Goal: Task Accomplishment & Management: Use online tool/utility

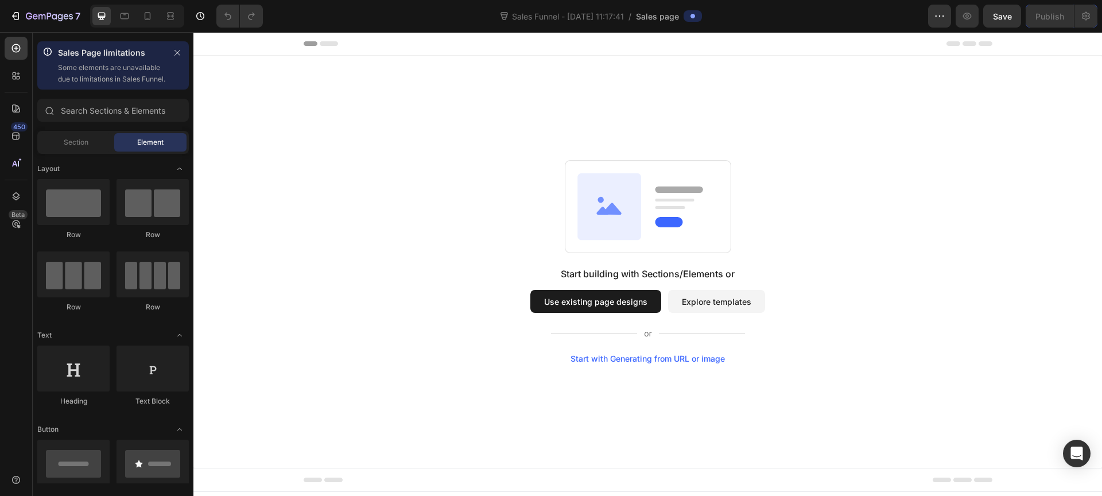
click at [561, 301] on button "Use existing page designs" at bounding box center [595, 301] width 131 height 23
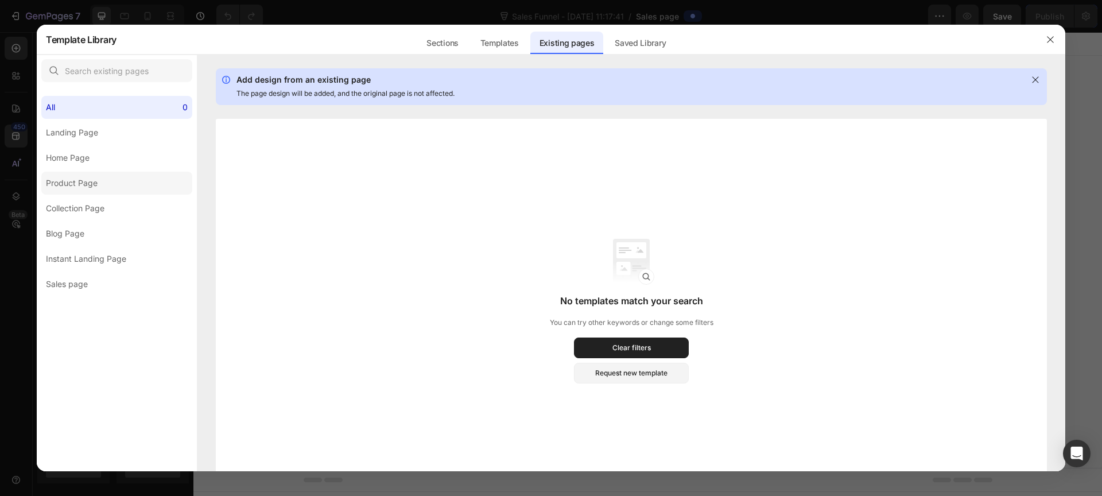
click at [92, 185] on div "Product Page" at bounding box center [72, 183] width 52 height 14
click at [503, 42] on div "Templates" at bounding box center [499, 43] width 57 height 23
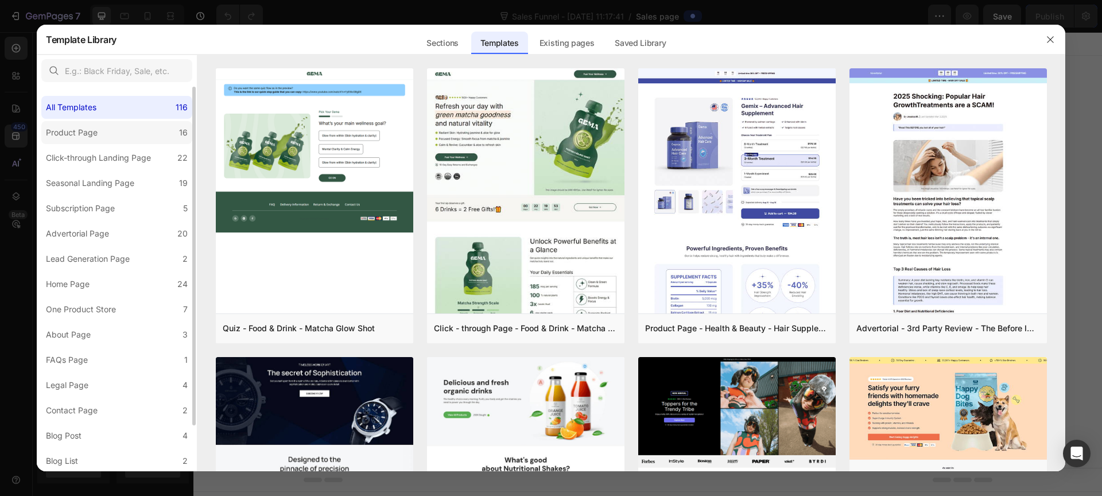
click at [97, 139] on div "Product Page" at bounding box center [74, 133] width 56 height 14
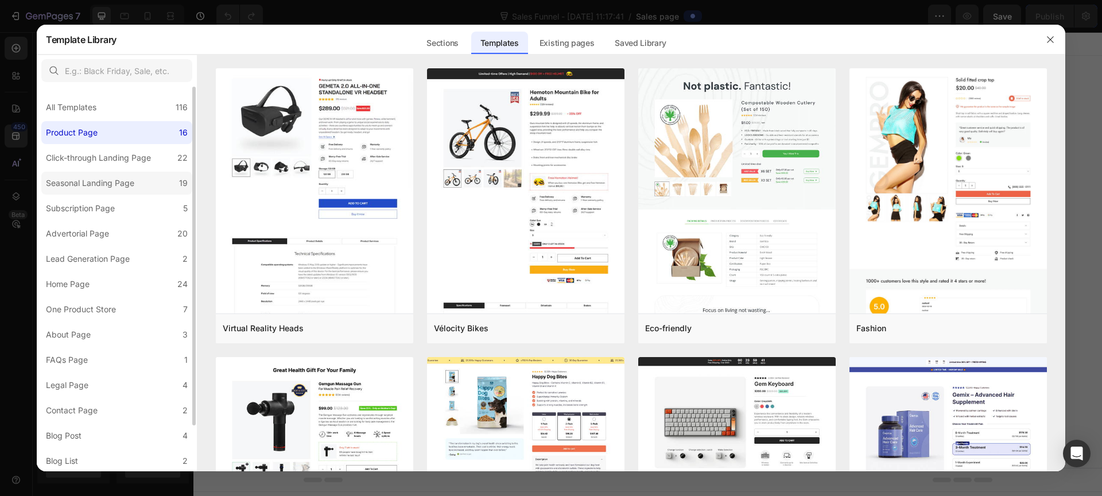
click at [139, 177] on label "Seasonal Landing Page 19" at bounding box center [116, 183] width 151 height 23
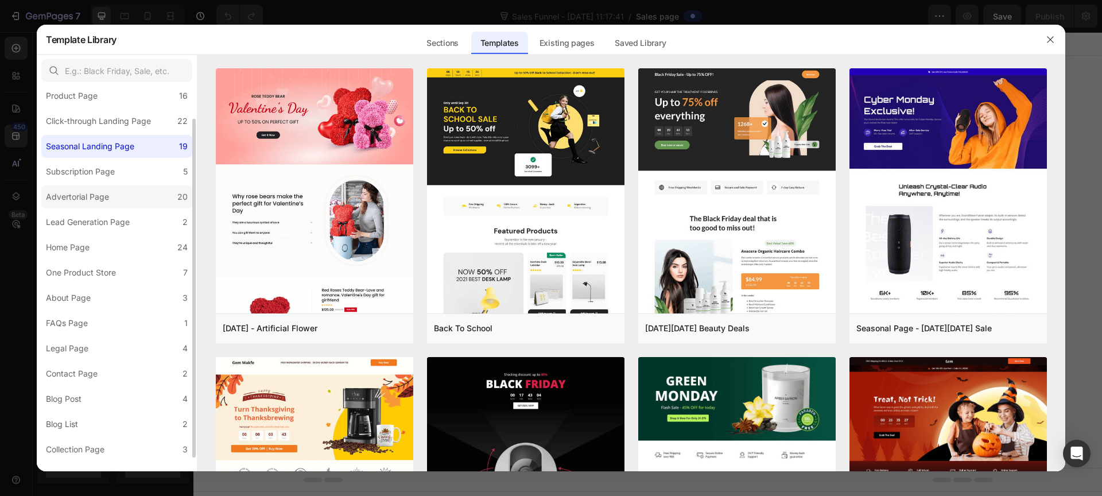
scroll to position [44, 0]
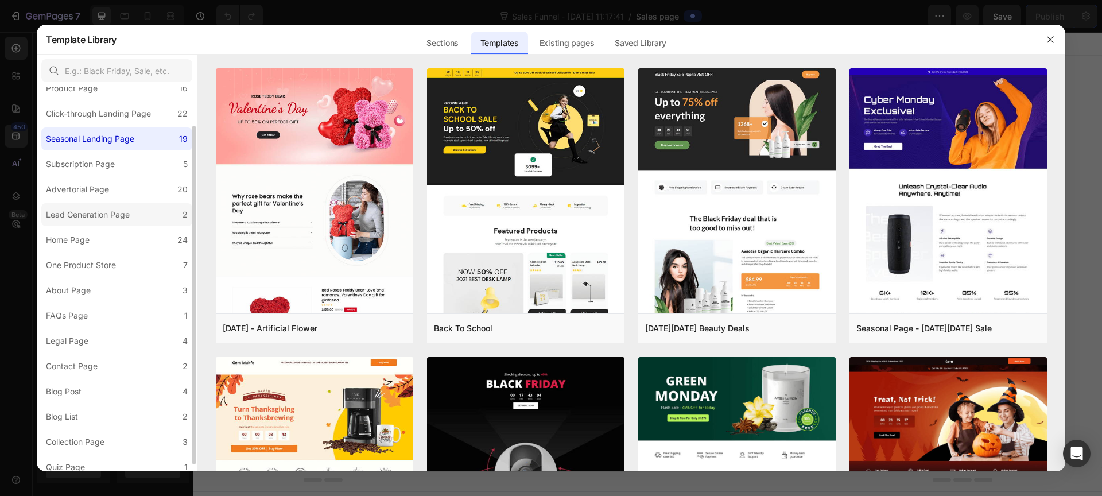
click at [119, 212] on div "Lead Generation Page" at bounding box center [88, 215] width 84 height 14
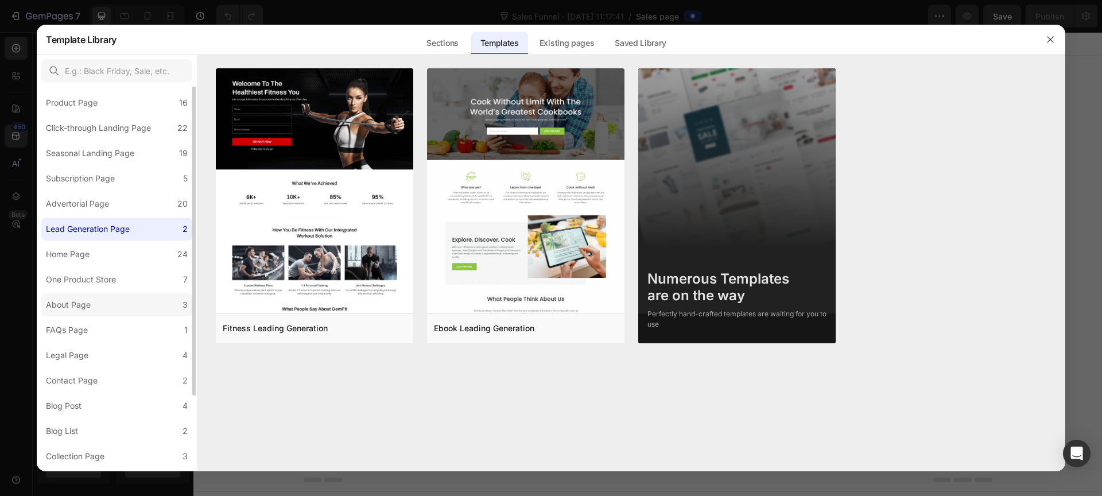
scroll to position [0, 0]
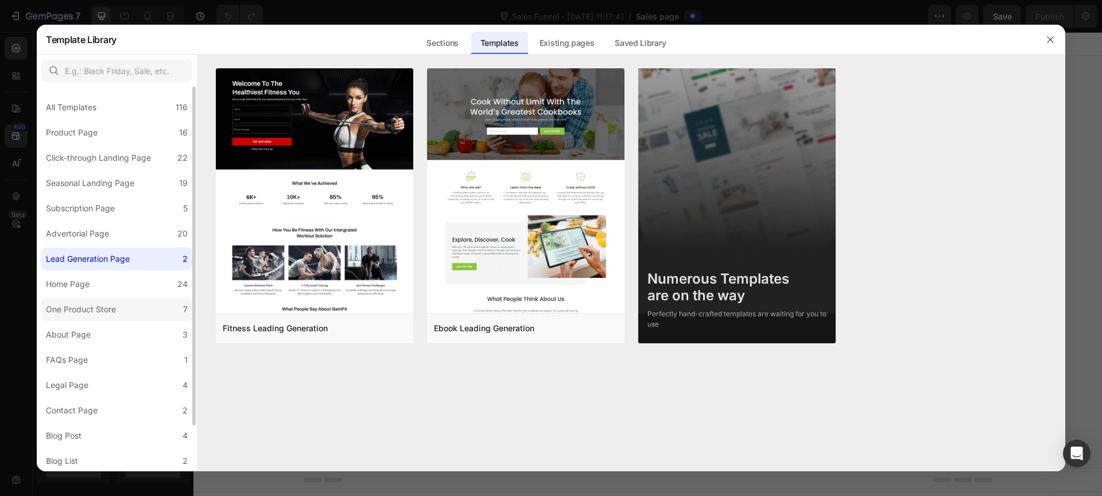
click at [98, 309] on div "One Product Store" at bounding box center [81, 309] width 70 height 14
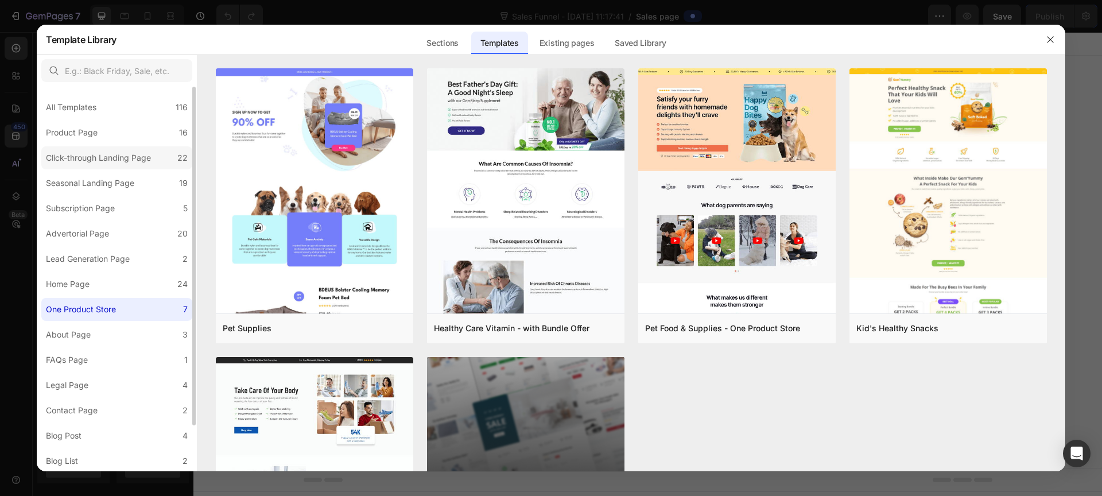
click at [125, 157] on div "Click-through Landing Page" at bounding box center [98, 158] width 105 height 14
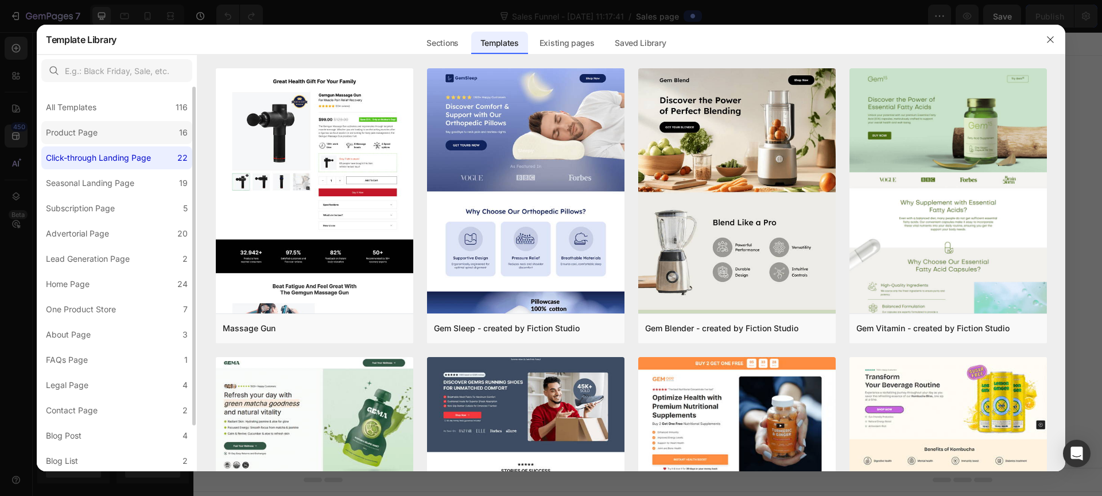
click at [138, 134] on label "Product Page 16" at bounding box center [116, 132] width 151 height 23
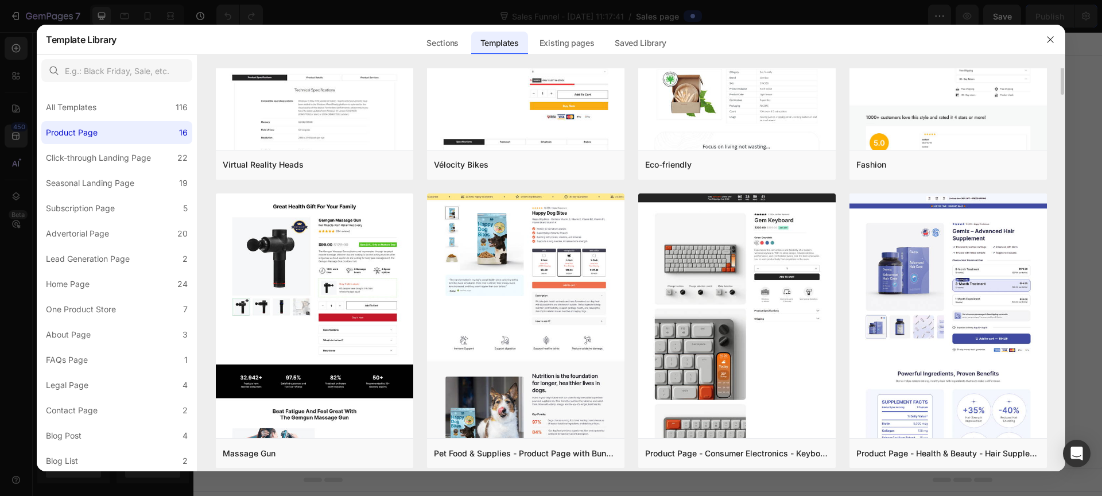
scroll to position [2, 0]
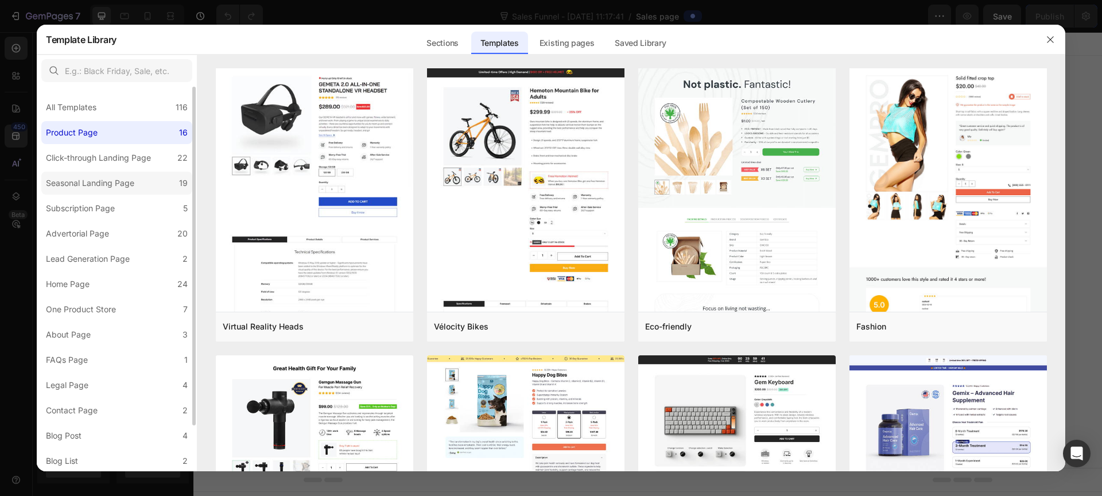
click at [136, 180] on div "Seasonal Landing Page" at bounding box center [92, 183] width 93 height 14
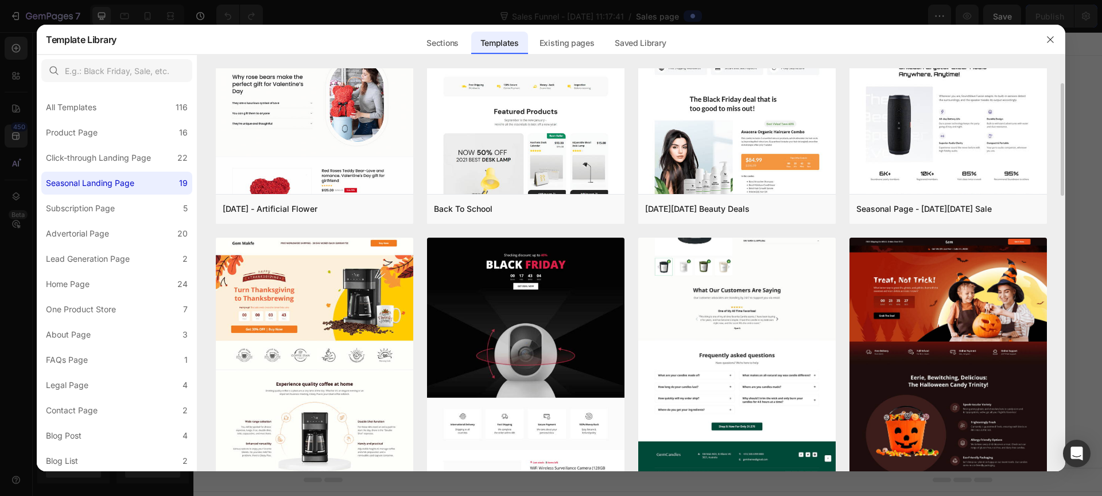
scroll to position [98, 0]
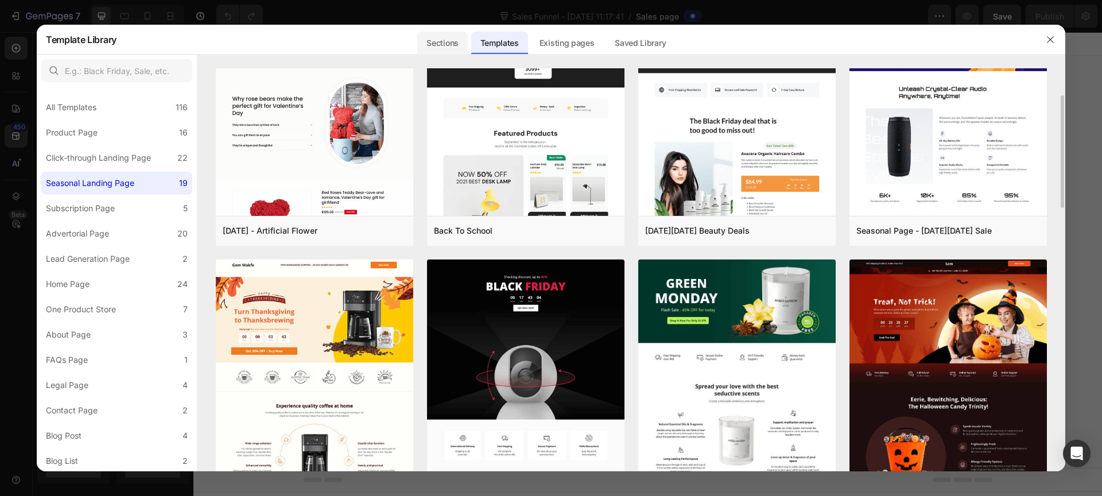
click at [449, 38] on div "Sections" at bounding box center [442, 43] width 50 height 23
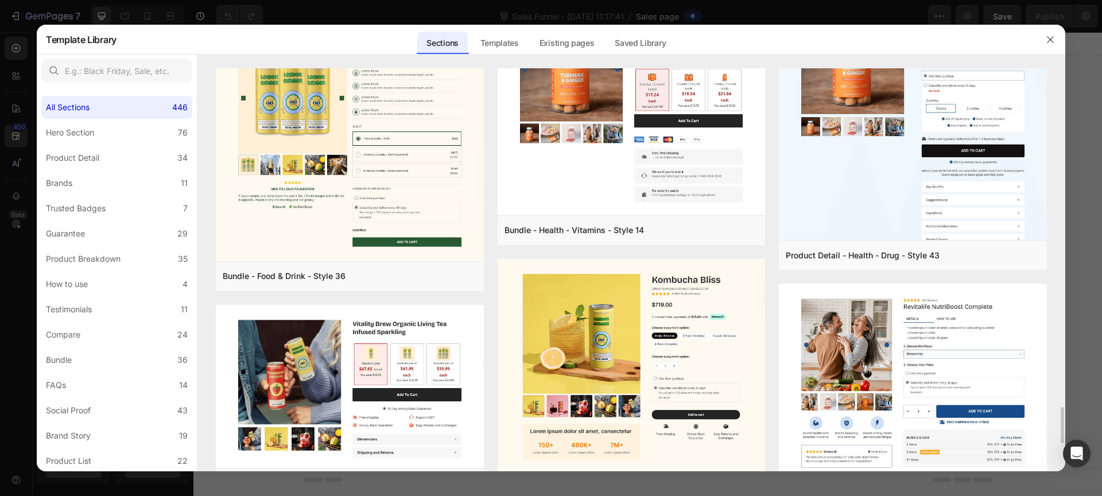
scroll to position [0, 0]
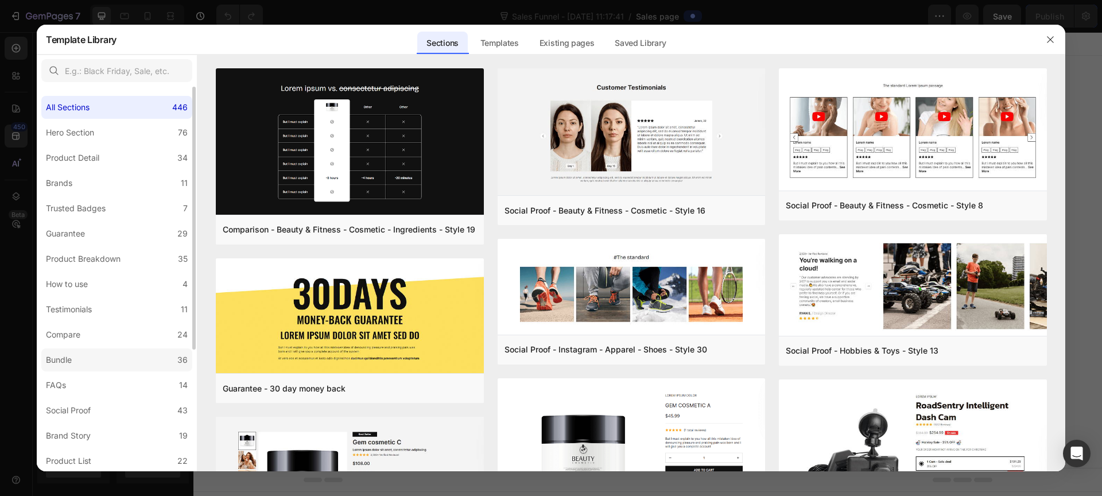
click at [95, 365] on label "Bundle 36" at bounding box center [116, 359] width 151 height 23
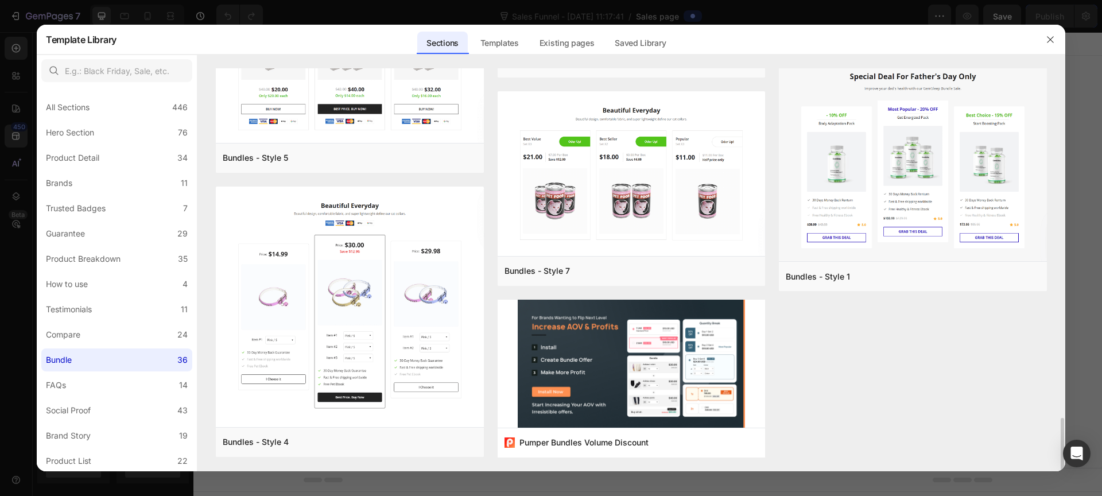
scroll to position [2623, 0]
click at [99, 266] on label "Product Breakdown 35" at bounding box center [116, 258] width 151 height 23
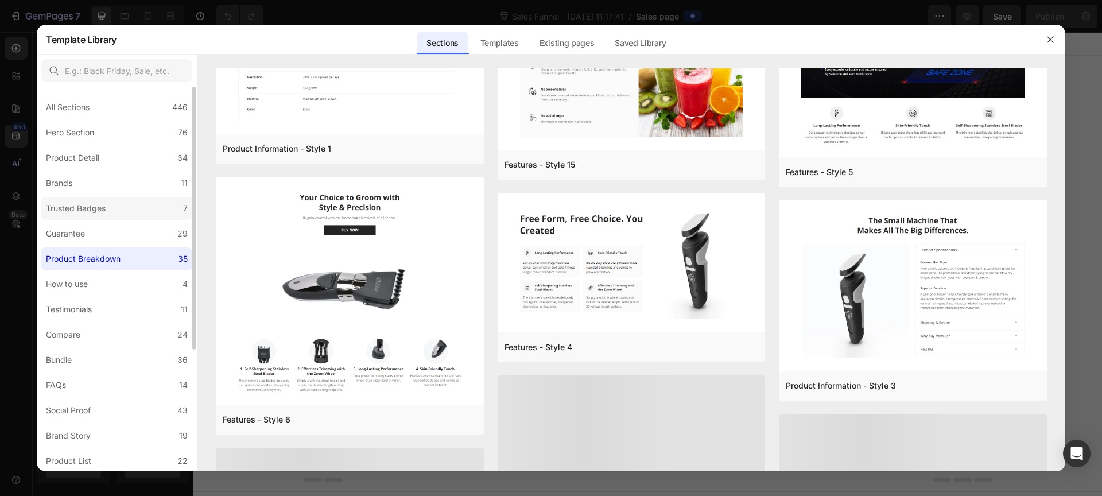
scroll to position [660, 0]
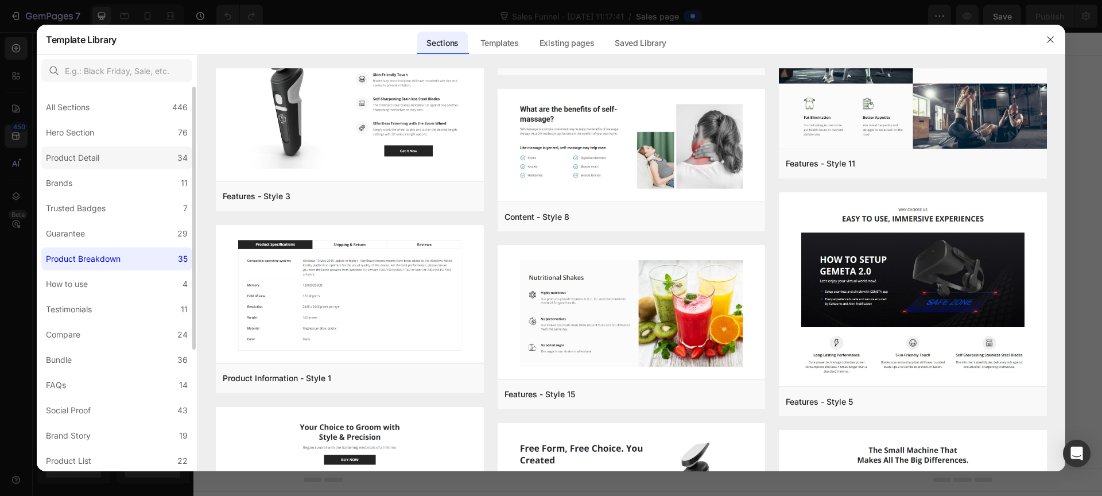
click at [91, 157] on div "Product Detail" at bounding box center [72, 158] width 53 height 14
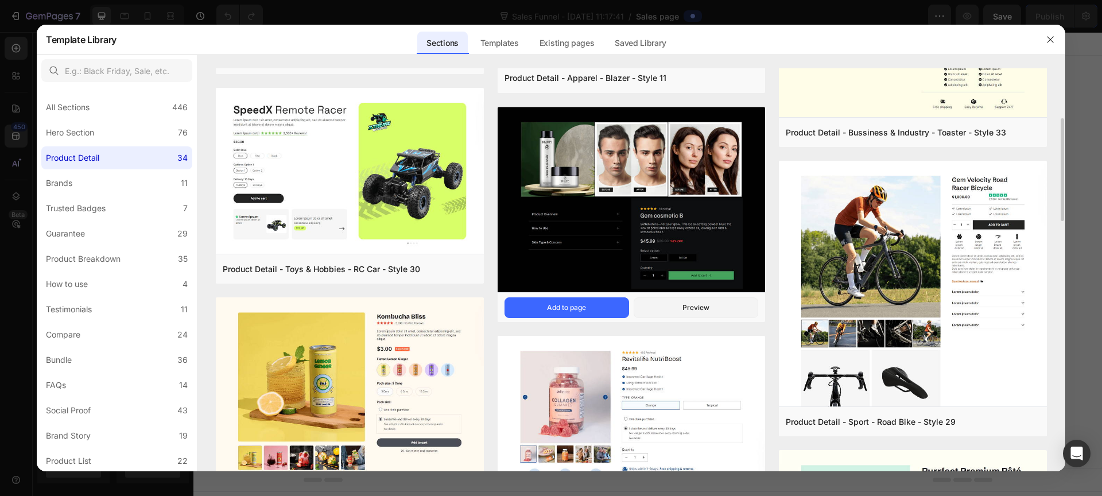
scroll to position [0, 0]
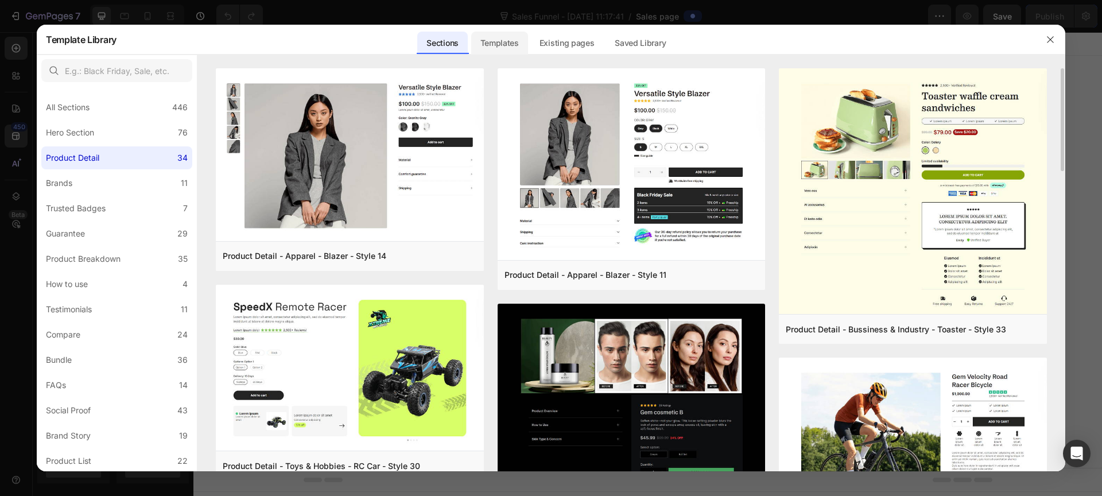
click at [508, 49] on div "Templates" at bounding box center [499, 43] width 57 height 23
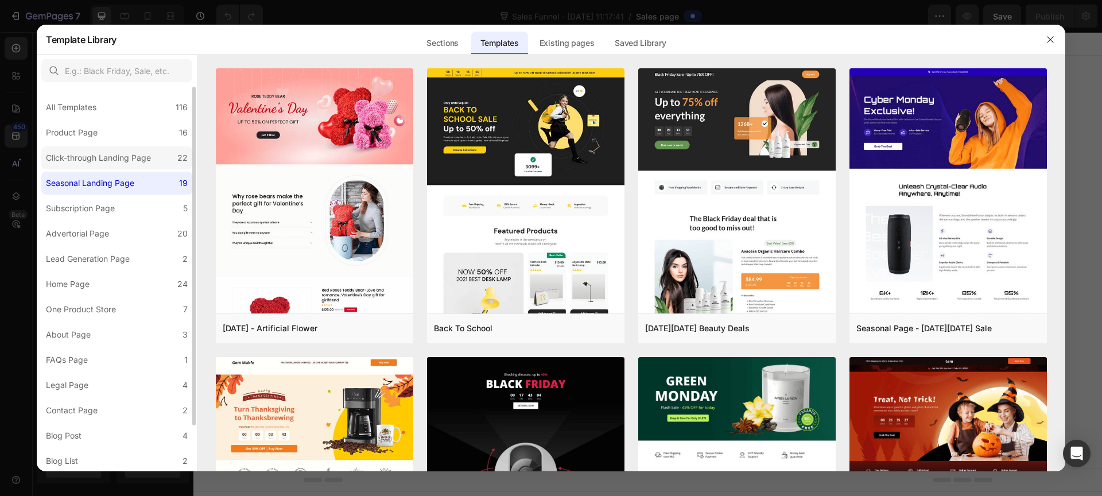
click at [103, 155] on div "Click-through Landing Page" at bounding box center [98, 158] width 105 height 14
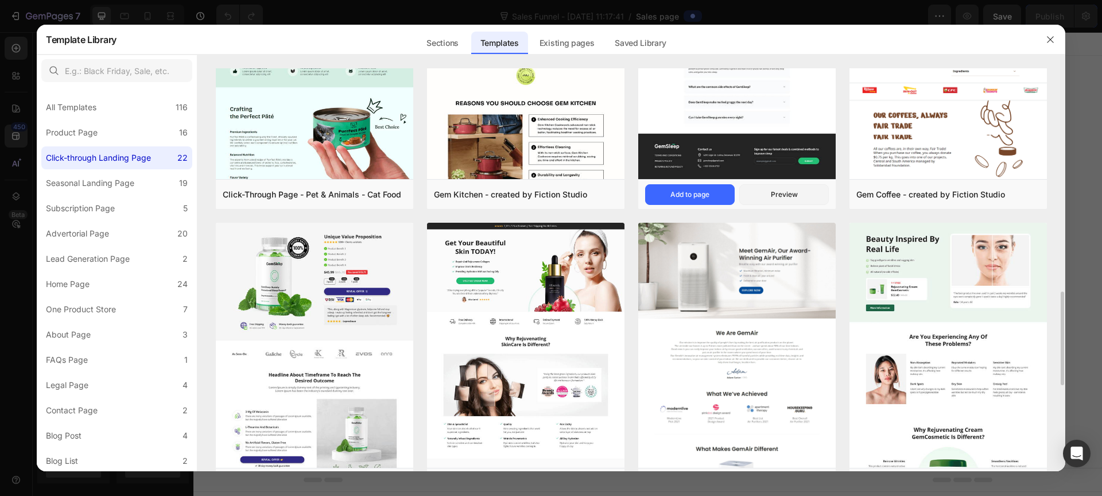
scroll to position [835, 0]
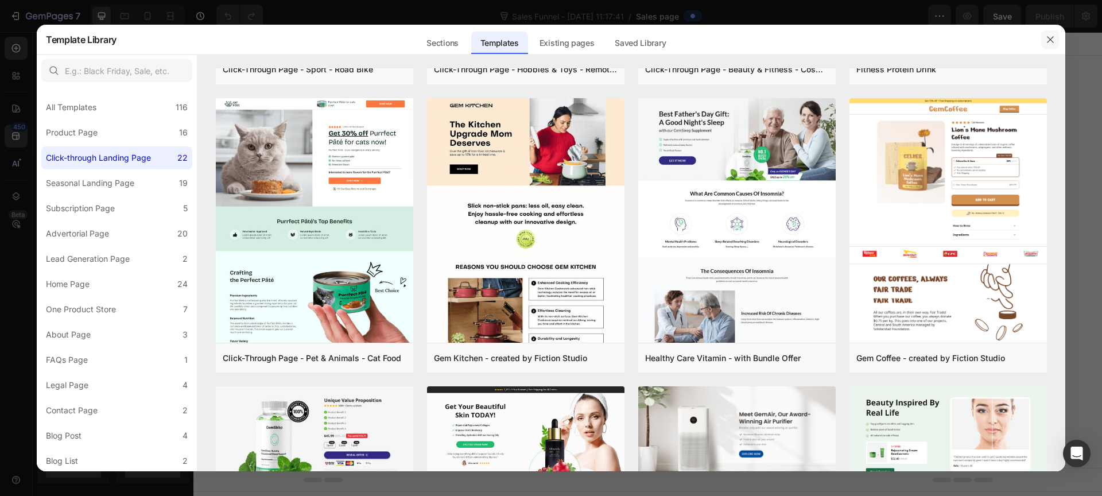
click at [1053, 36] on icon "button" at bounding box center [1049, 39] width 9 height 9
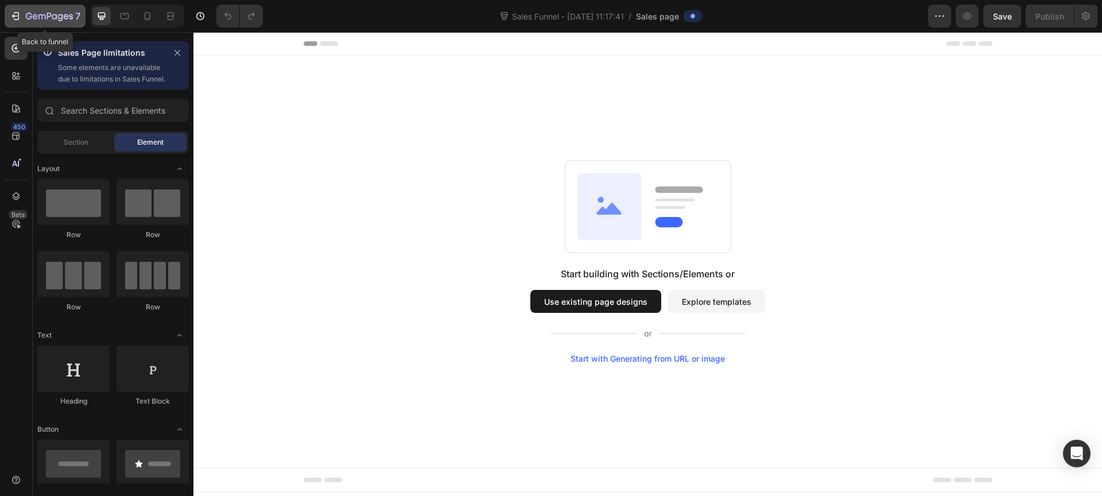
click at [18, 19] on icon "button" at bounding box center [16, 16] width 5 height 8
